Goal: Task Accomplishment & Management: Manage account settings

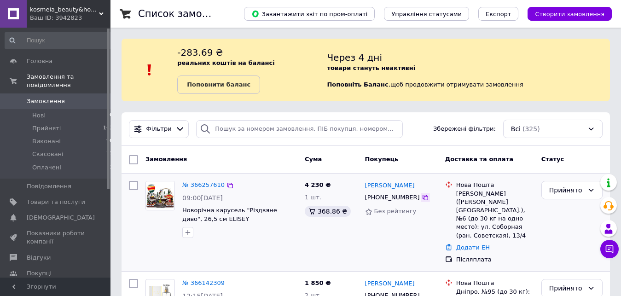
click at [422, 198] on icon at bounding box center [425, 198] width 6 height 6
click at [201, 185] on link "№ 366257610" at bounding box center [203, 184] width 42 height 7
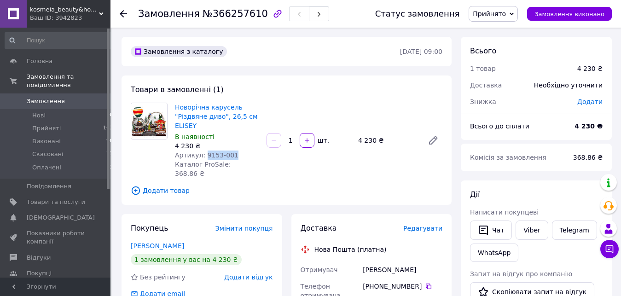
drag, startPoint x: 202, startPoint y: 156, endPoint x: 231, endPoint y: 154, distance: 28.1
click at [231, 154] on div "Артикул: 9153-001" at bounding box center [217, 154] width 84 height 9
copy span "9153-001"
click at [376, 261] on div "[PERSON_NAME]" at bounding box center [402, 269] width 83 height 17
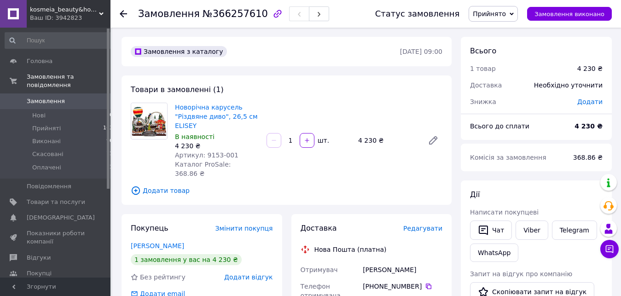
click at [376, 261] on div "[PERSON_NAME]" at bounding box center [402, 269] width 83 height 17
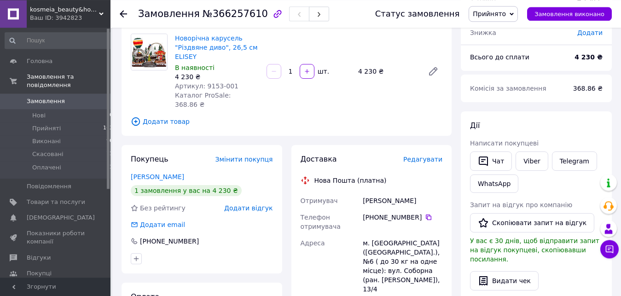
scroll to position [101, 0]
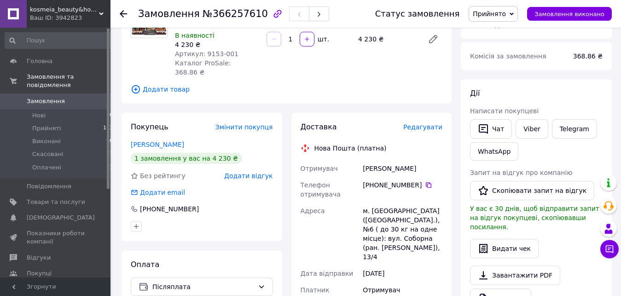
click at [427, 180] on div "[PHONE_NUMBER]" at bounding box center [403, 184] width 80 height 9
click at [425, 181] on icon at bounding box center [428, 184] width 7 height 7
